Goal: Information Seeking & Learning: Understand process/instructions

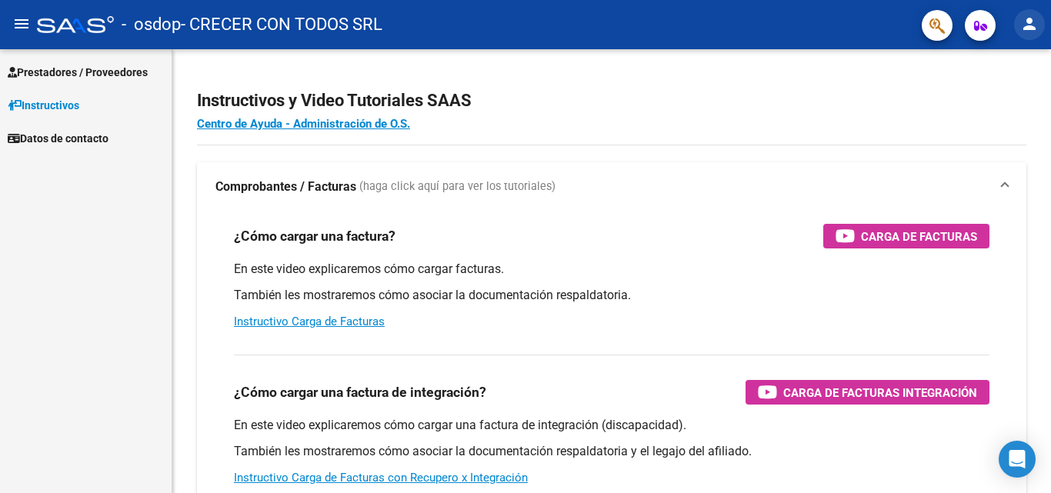
click at [1034, 22] on mat-icon "person" at bounding box center [1029, 24] width 18 height 18
click at [1017, 61] on button "person Mi Perfil" at bounding box center [998, 64] width 94 height 37
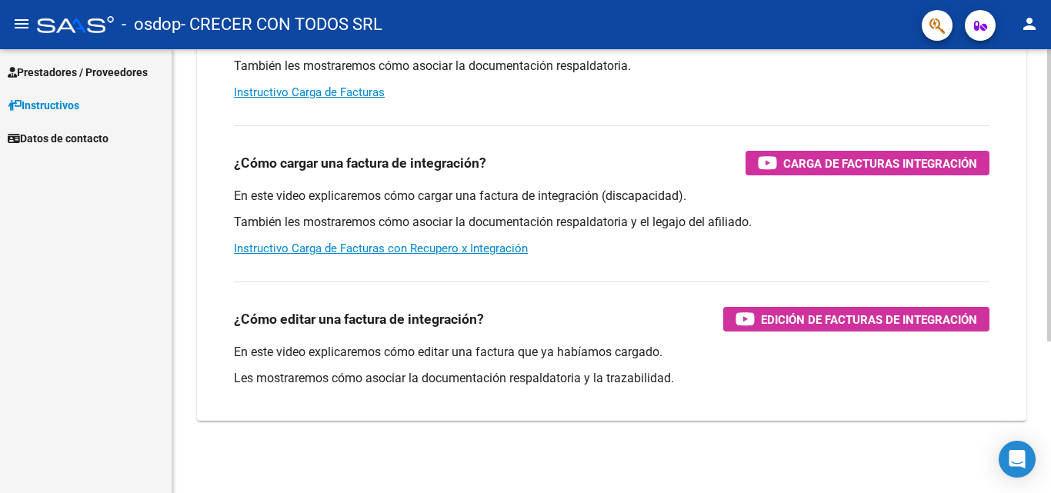
scroll to position [231, 0]
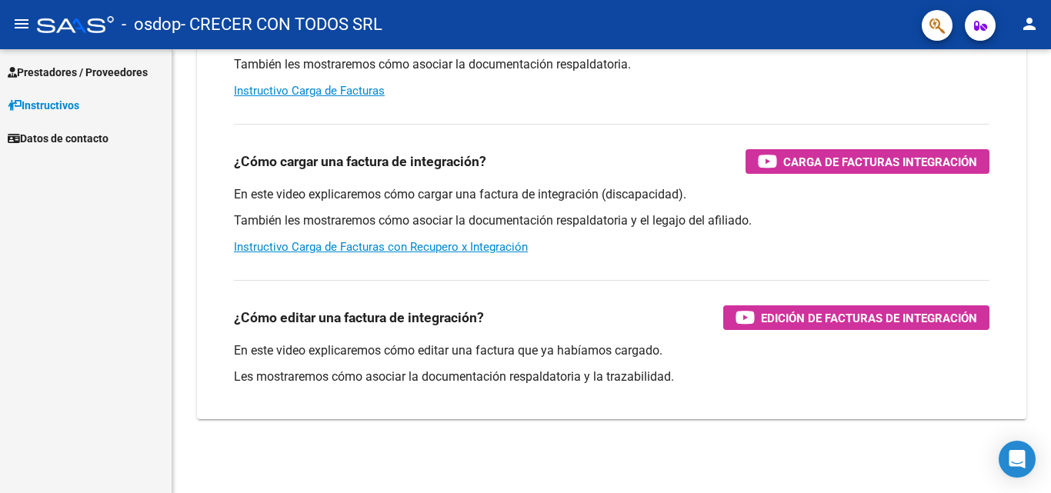
click at [58, 64] on span "Prestadores / Proveedores" at bounding box center [78, 72] width 140 height 17
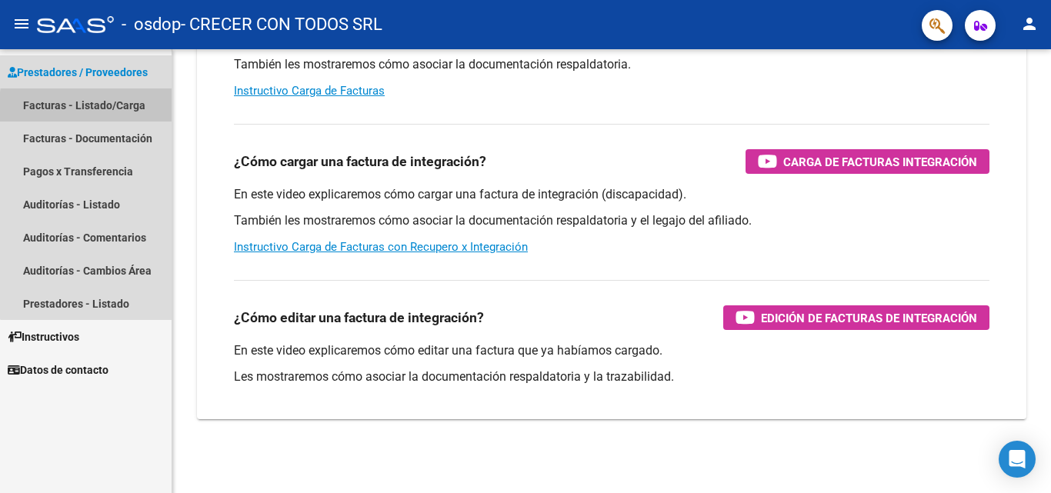
click at [120, 110] on link "Facturas - Listado/Carga" at bounding box center [86, 104] width 172 height 33
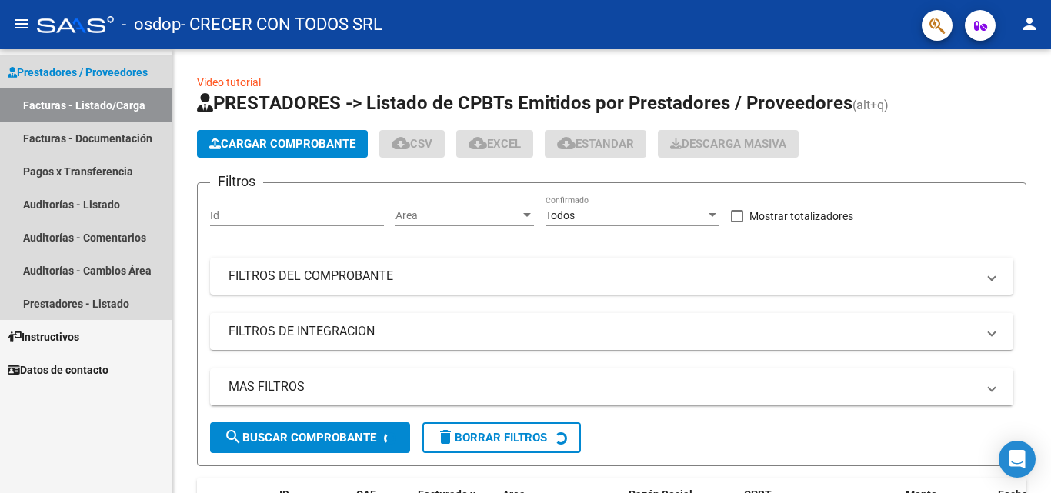
click at [122, 103] on link "Facturas - Listado/Carga" at bounding box center [86, 104] width 172 height 33
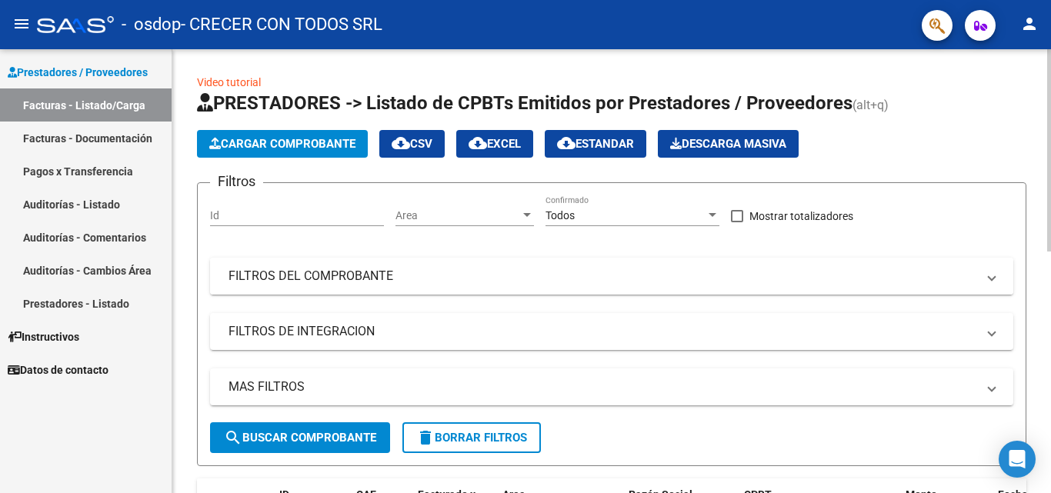
scroll to position [77, 0]
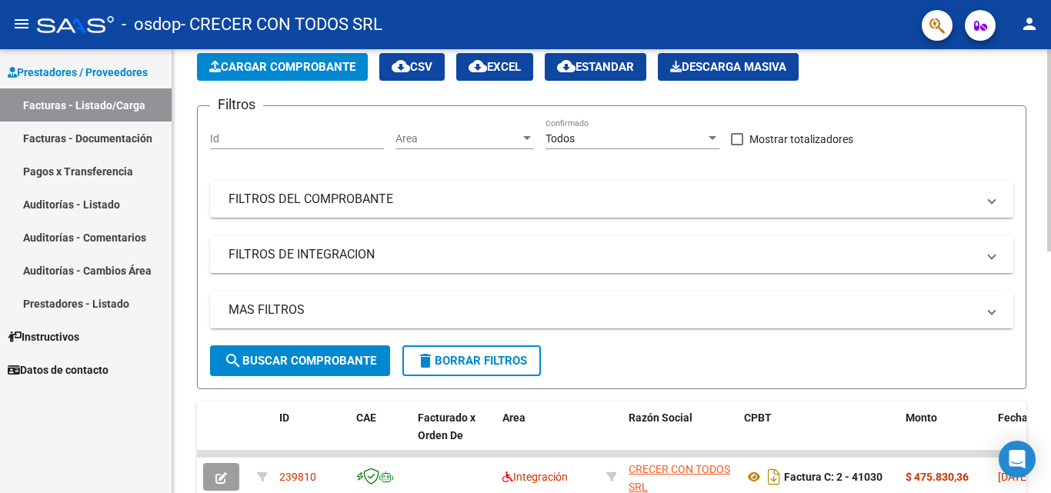
click at [854, 255] on mat-panel-title "FILTROS DE INTEGRACION" at bounding box center [602, 254] width 748 height 17
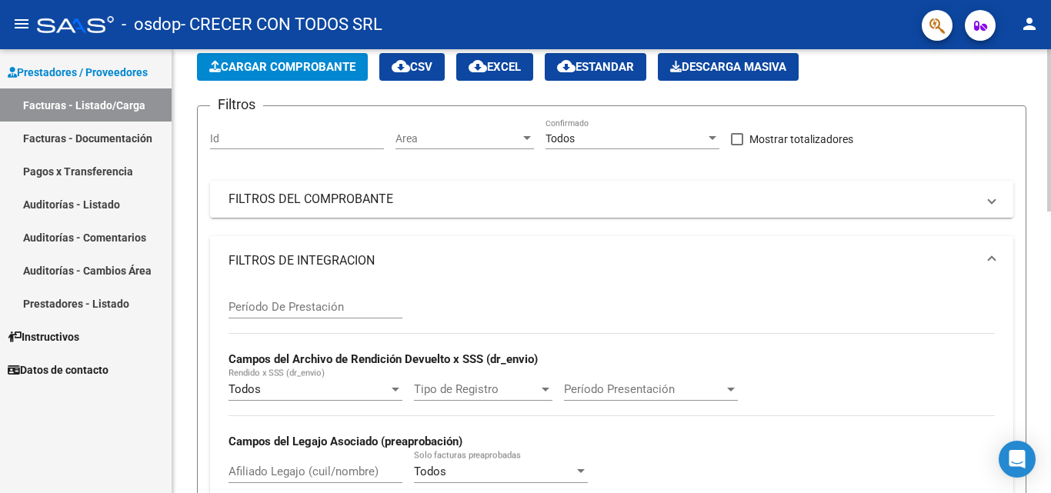
click at [854, 203] on mat-panel-title "FILTROS DEL COMPROBANTE" at bounding box center [602, 199] width 748 height 17
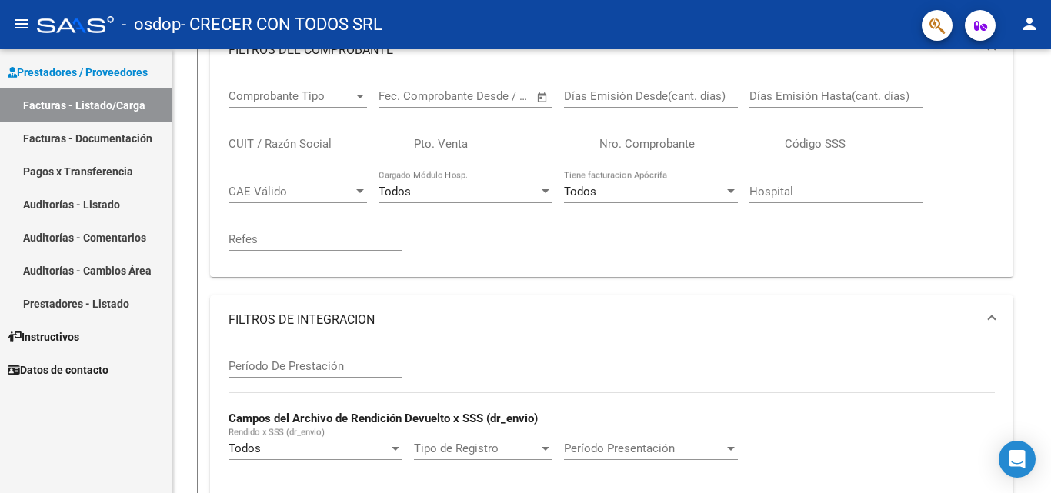
scroll to position [231, 0]
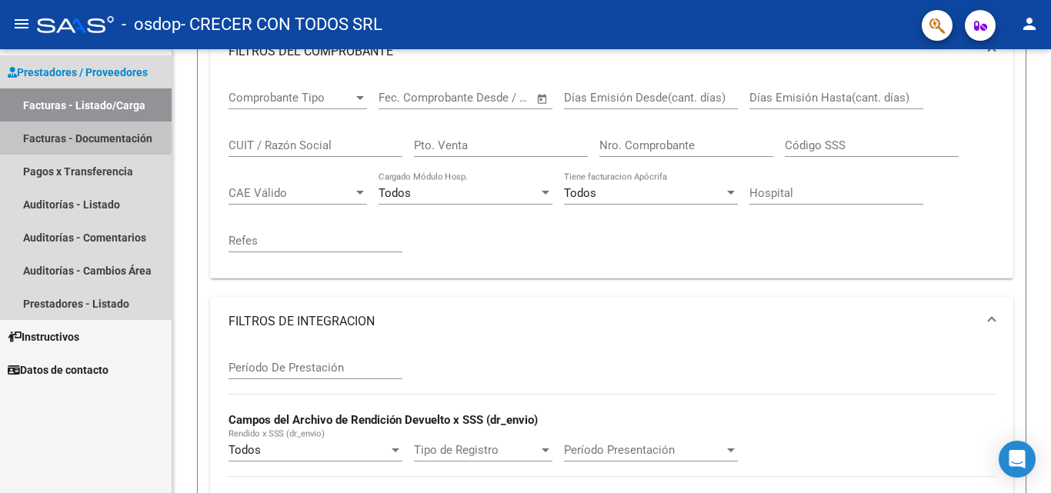
click at [46, 138] on link "Facturas - Documentación" at bounding box center [86, 138] width 172 height 33
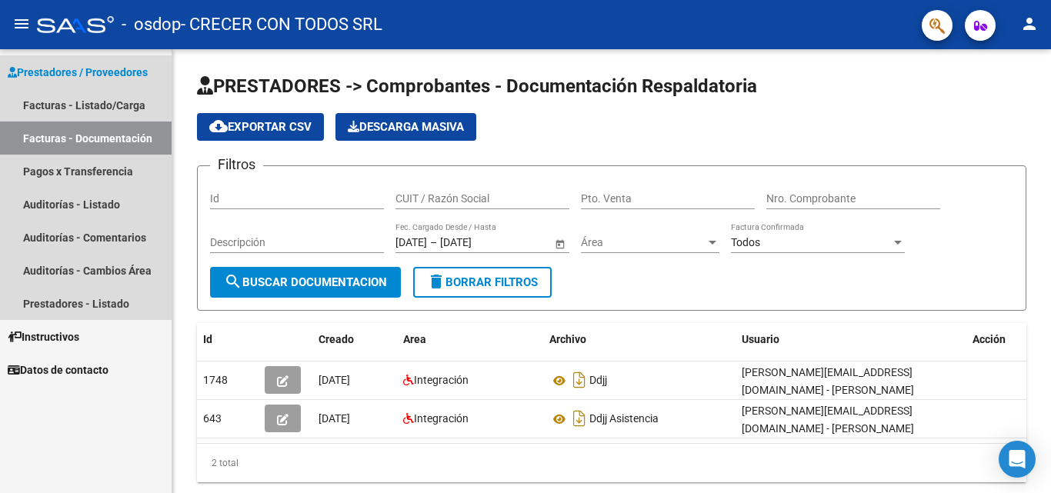
click at [42, 70] on span "Prestadores / Proveedores" at bounding box center [78, 72] width 140 height 17
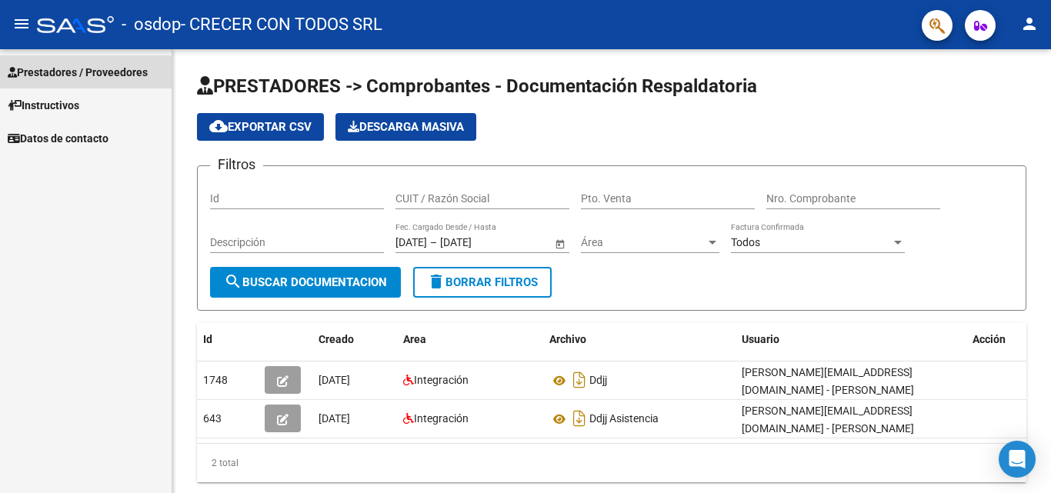
click at [42, 70] on span "Prestadores / Proveedores" at bounding box center [78, 72] width 140 height 17
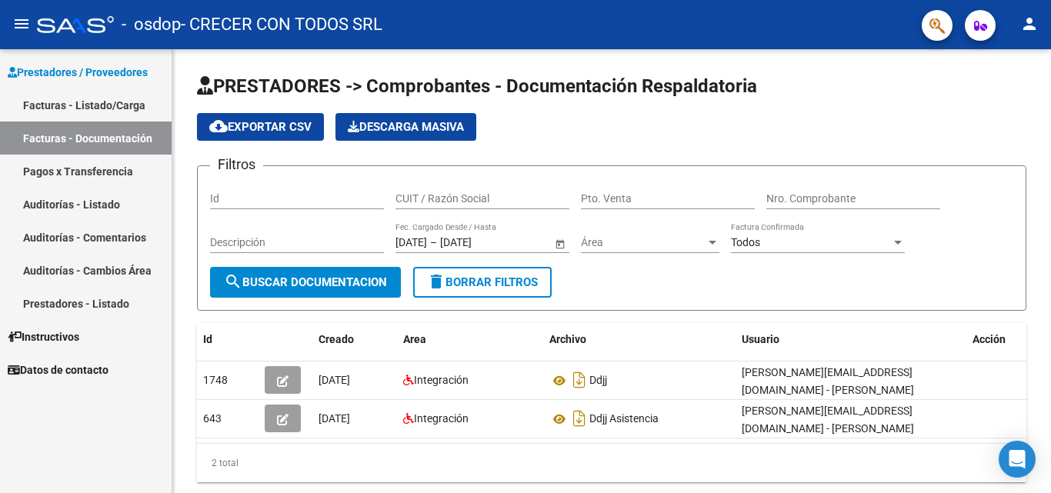
click at [74, 340] on span "Instructivos" at bounding box center [44, 336] width 72 height 17
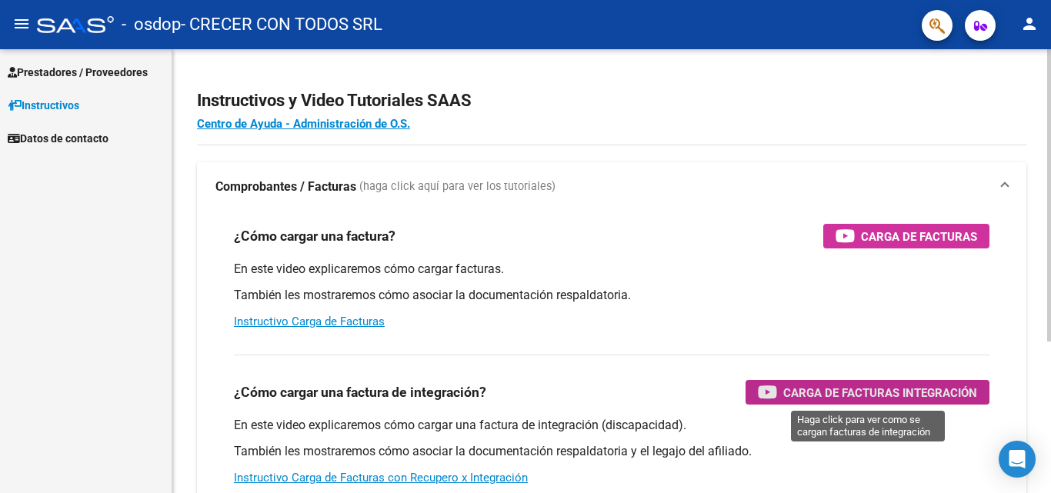
click at [902, 396] on span "Carga de Facturas Integración" at bounding box center [880, 392] width 194 height 19
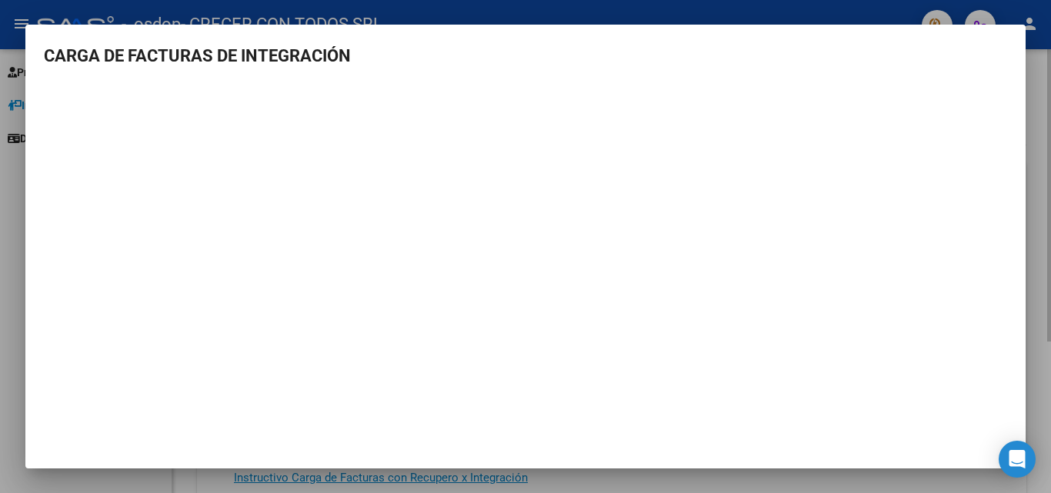
click at [1035, 177] on div at bounding box center [525, 246] width 1051 height 493
